Goal: Find specific page/section: Find specific page/section

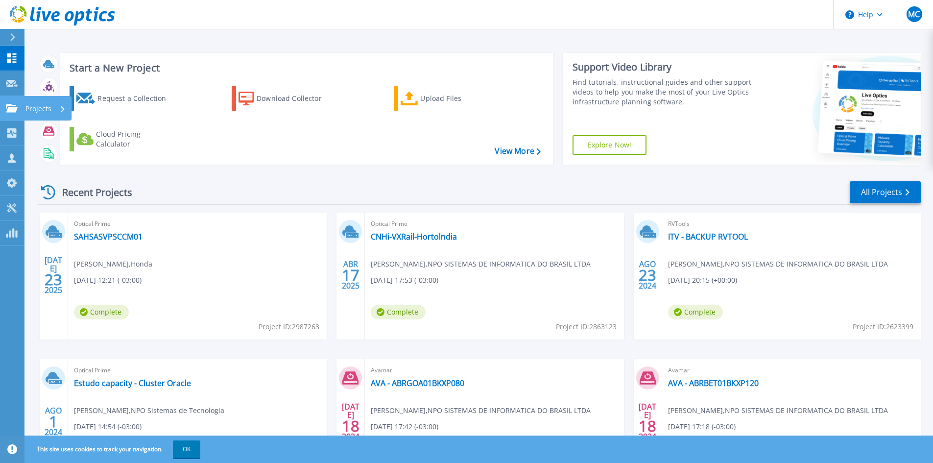
click at [11, 109] on icon at bounding box center [12, 108] width 12 height 8
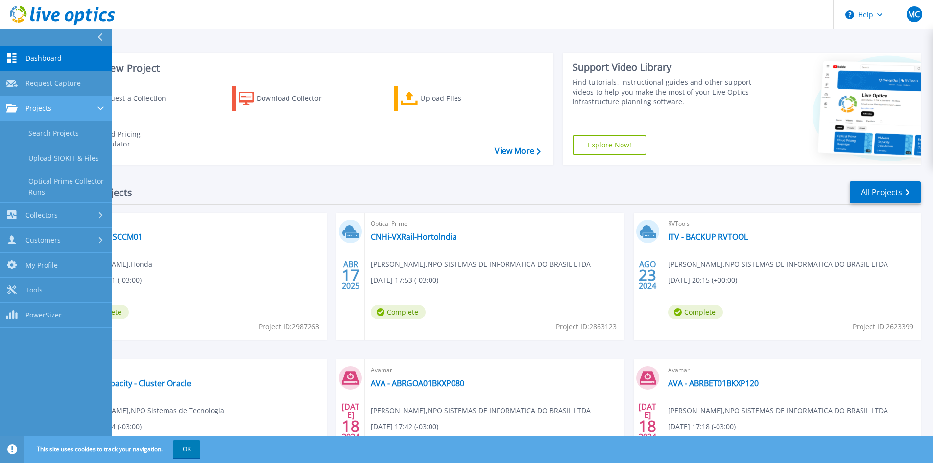
click at [70, 107] on div "Projects" at bounding box center [56, 108] width 100 height 9
click at [63, 133] on link "Search Projects" at bounding box center [56, 133] width 112 height 25
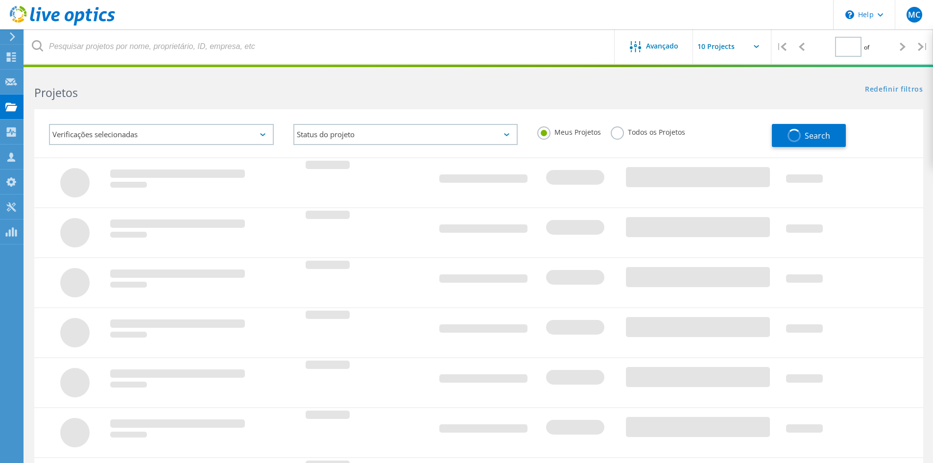
type input "1"
